Goal: Task Accomplishment & Management: Use online tool/utility

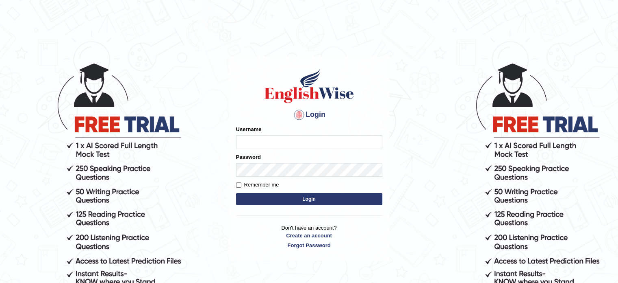
type input "anitarani2024"
click at [326, 196] on button "Login" at bounding box center [309, 199] width 146 height 12
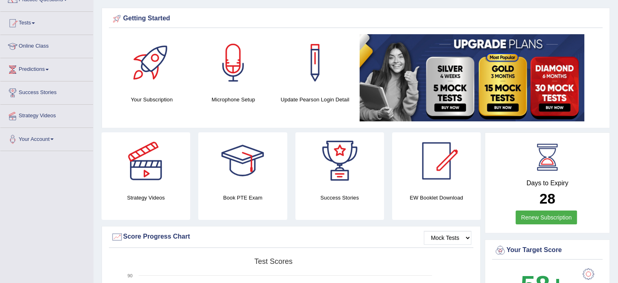
scroll to position [59, 0]
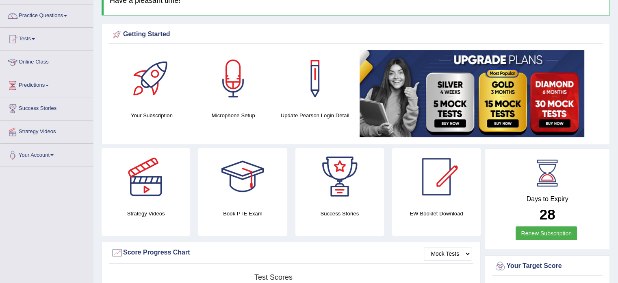
click at [41, 60] on link "Online Class" at bounding box center [46, 61] width 93 height 20
click at [35, 34] on link "Tests" at bounding box center [46, 38] width 93 height 20
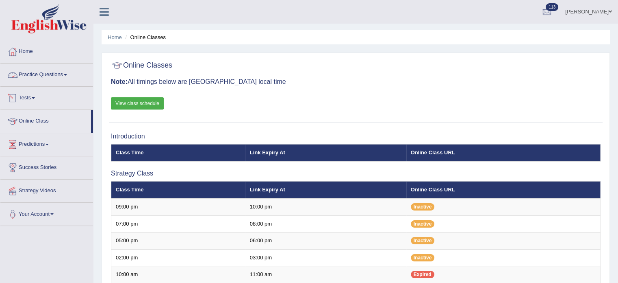
click at [33, 96] on link "Tests" at bounding box center [46, 97] width 93 height 20
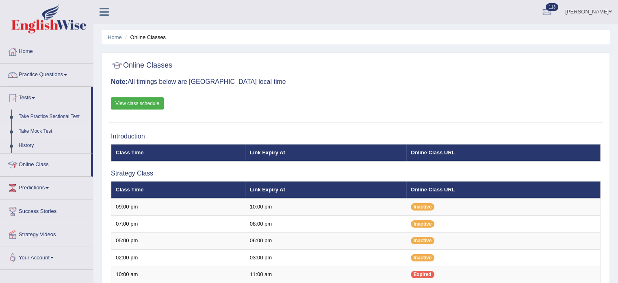
click at [36, 128] on link "Take Mock Test" at bounding box center [53, 131] width 76 height 15
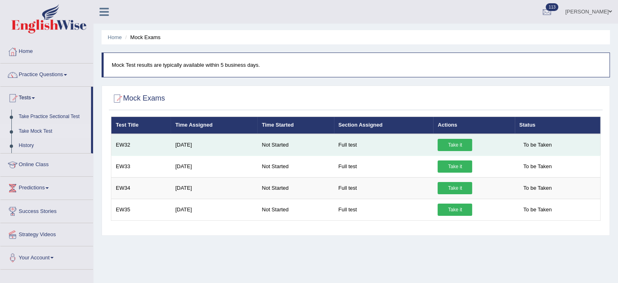
click at [458, 143] on link "Take it" at bounding box center [455, 145] width 35 height 12
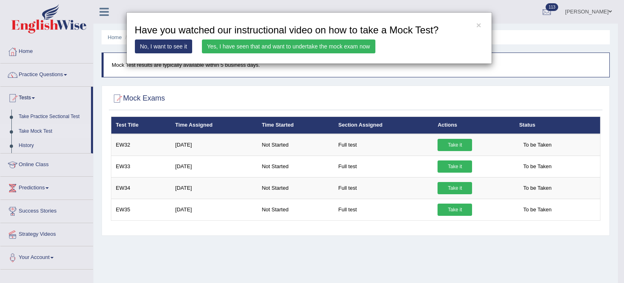
click at [340, 47] on link "Yes, I have seen that and want to undertake the mock exam now" at bounding box center [289, 46] width 174 height 14
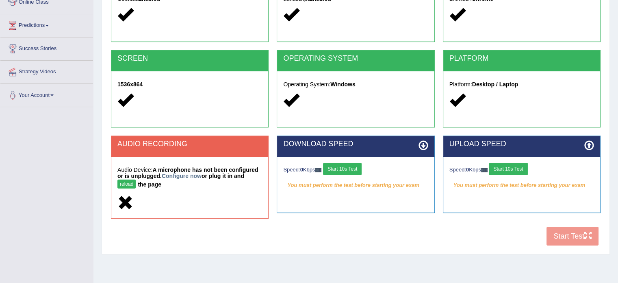
scroll to position [124, 0]
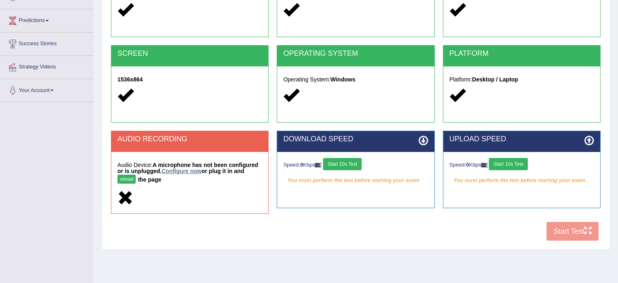
click at [188, 168] on link "Configure now" at bounding box center [182, 170] width 40 height 7
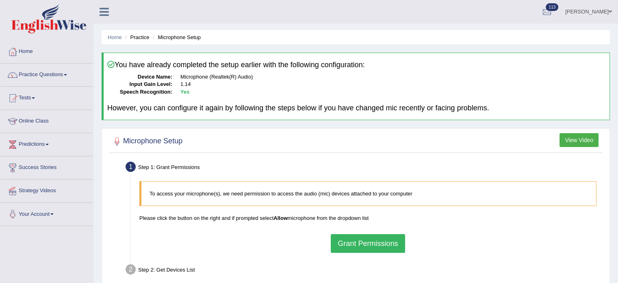
click at [385, 239] on button "Grant Permissions" at bounding box center [368, 243] width 74 height 19
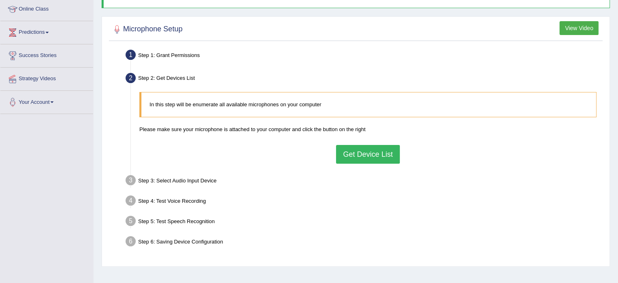
scroll to position [123, 0]
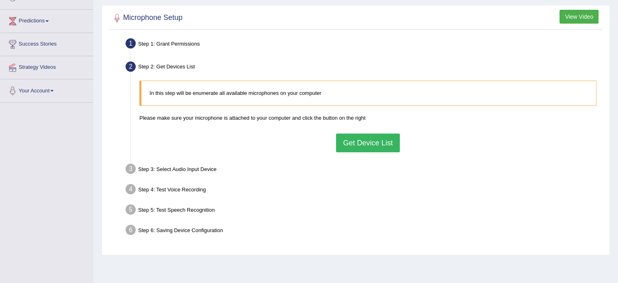
click at [371, 139] on button "Get Device List" at bounding box center [367, 142] width 63 height 19
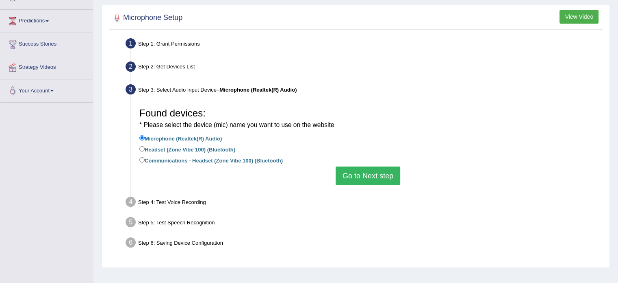
click at [380, 180] on button "Go to Next step" at bounding box center [368, 175] width 65 height 19
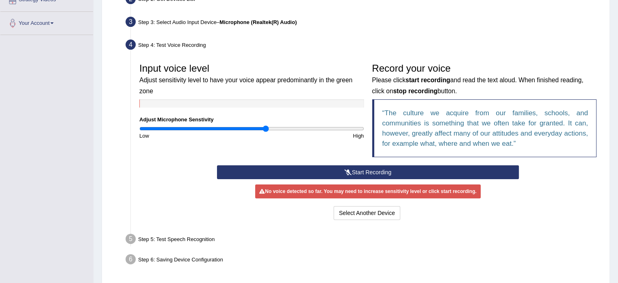
scroll to position [213, 0]
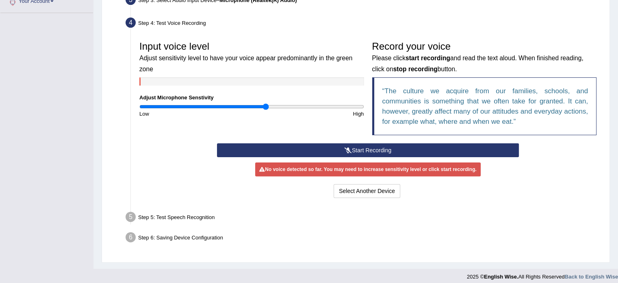
click at [400, 147] on button "Start Recording" at bounding box center [368, 150] width 302 height 14
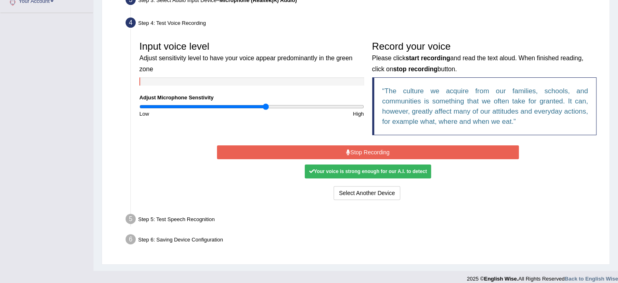
click at [400, 147] on button "Stop Recording" at bounding box center [368, 152] width 302 height 14
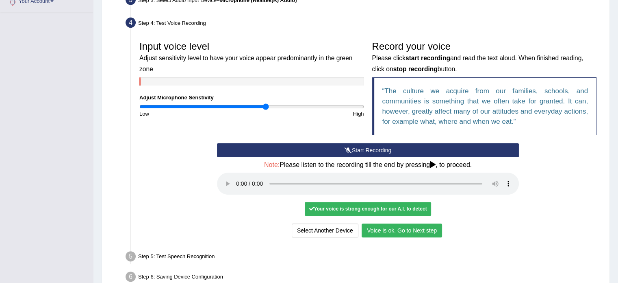
click at [411, 230] on button "Voice is ok. Go to Next step" at bounding box center [402, 230] width 80 height 14
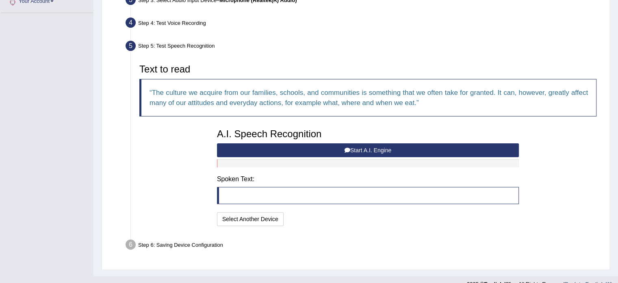
click at [366, 145] on button "Start A.I. Engine" at bounding box center [368, 150] width 302 height 14
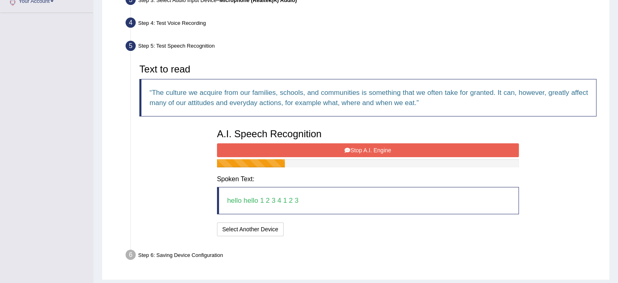
click at [366, 145] on button "Stop A.I. Engine" at bounding box center [368, 150] width 302 height 14
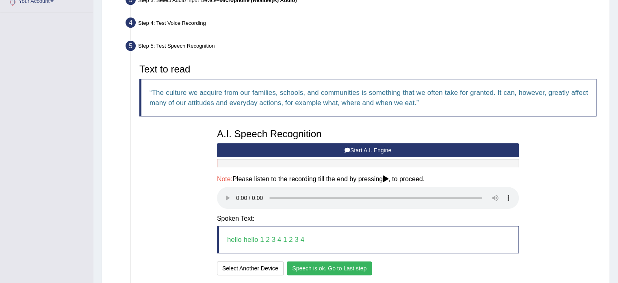
scroll to position [274, 0]
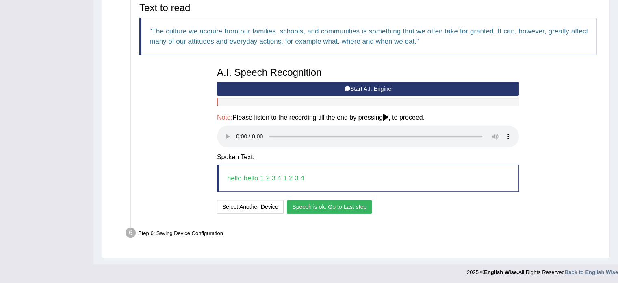
click at [356, 207] on button "Speech is ok. Go to Last step" at bounding box center [329, 207] width 85 height 14
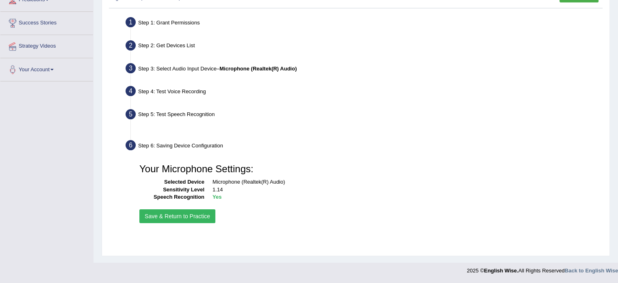
scroll to position [144, 0]
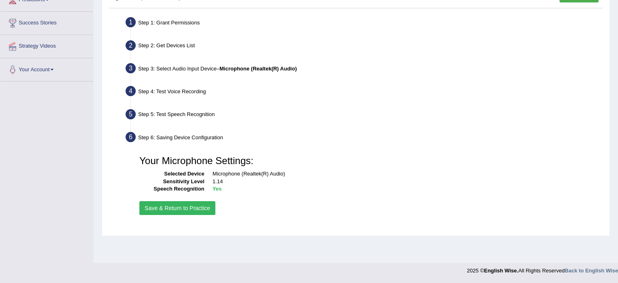
click at [183, 203] on button "Save & Return to Practice" at bounding box center [177, 208] width 76 height 14
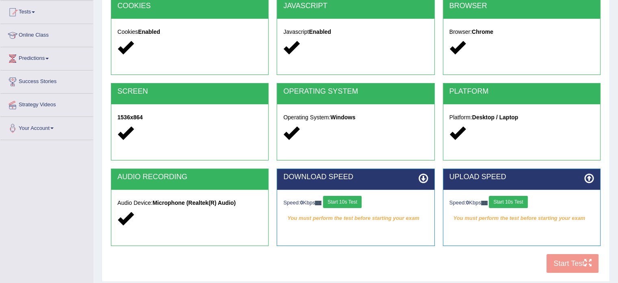
scroll to position [86, 0]
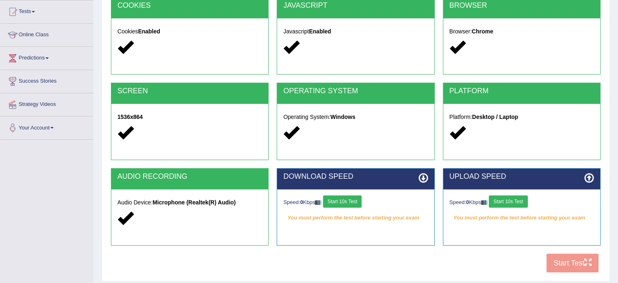
click at [350, 197] on button "Start 10s Test" at bounding box center [342, 201] width 39 height 12
click at [525, 198] on button "Start 10s Test" at bounding box center [508, 201] width 39 height 12
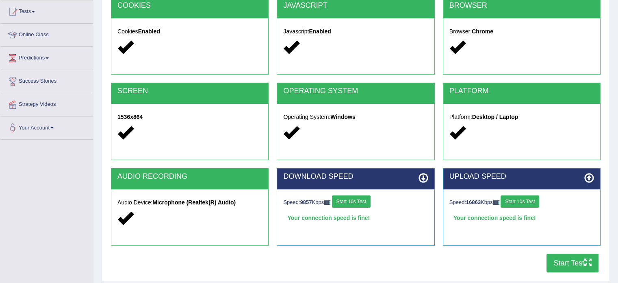
click at [568, 256] on button "Start Test" at bounding box center [573, 262] width 52 height 19
click at [565, 264] on button "Start Test" at bounding box center [573, 262] width 52 height 19
